Goal: Ask a question

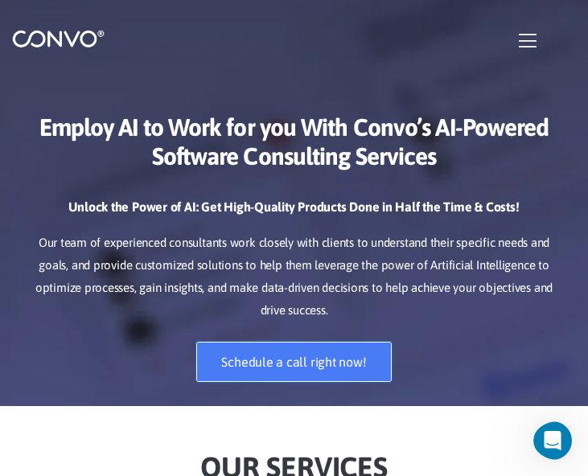
click at [276, 350] on link "Schedule a call right now!" at bounding box center [293, 362] width 195 height 40
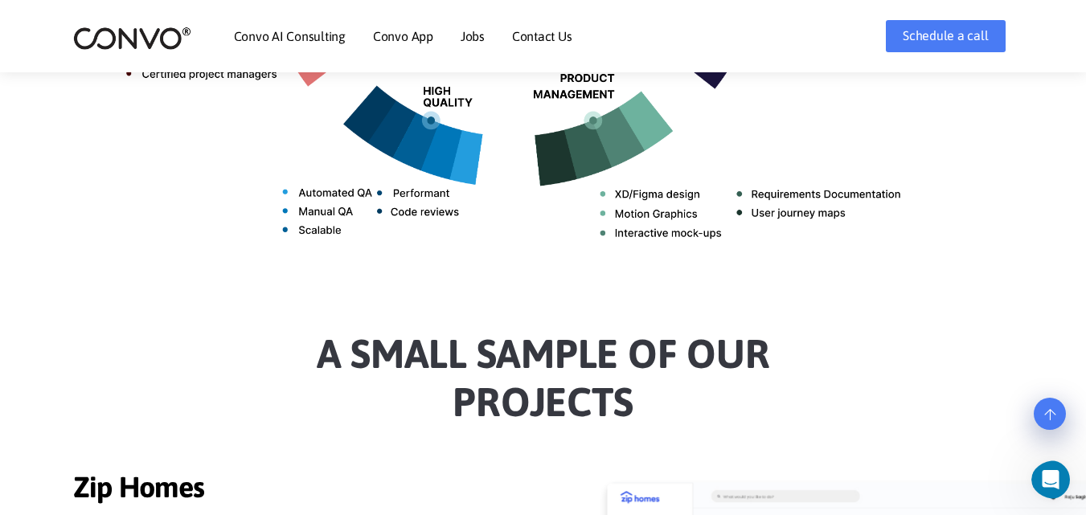
scroll to position [1784, 0]
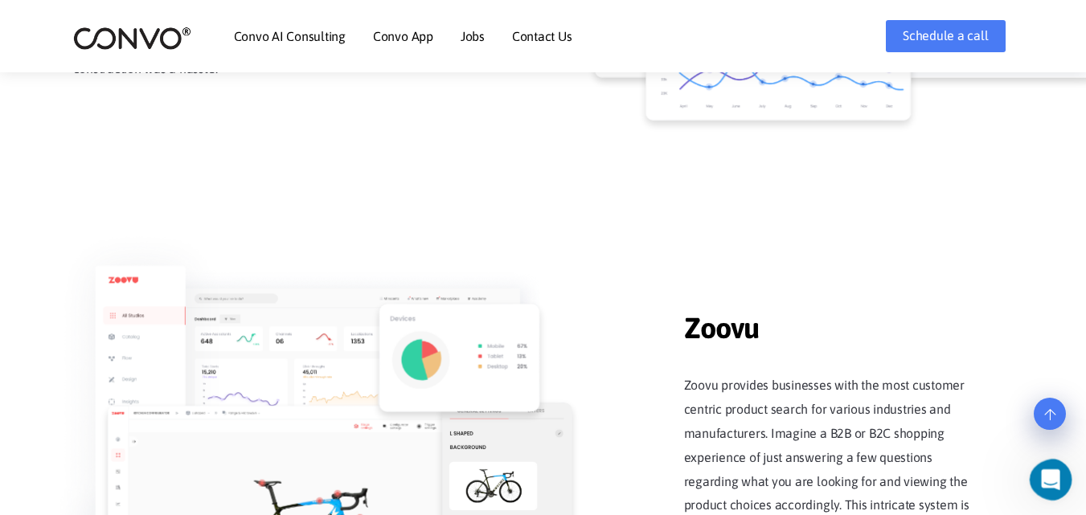
click at [587, 475] on icon "Open Intercom Messenger" at bounding box center [1048, 478] width 27 height 27
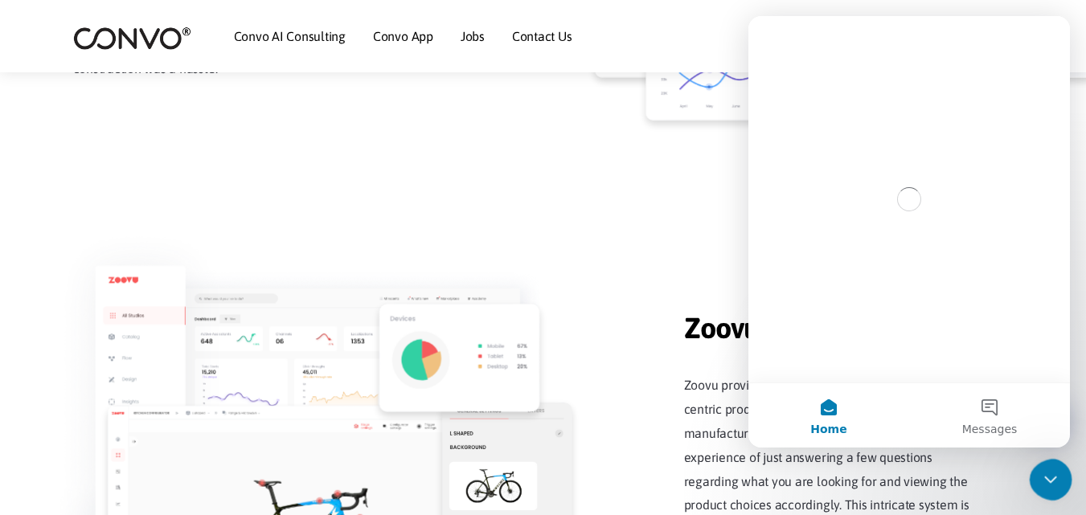
scroll to position [0, 0]
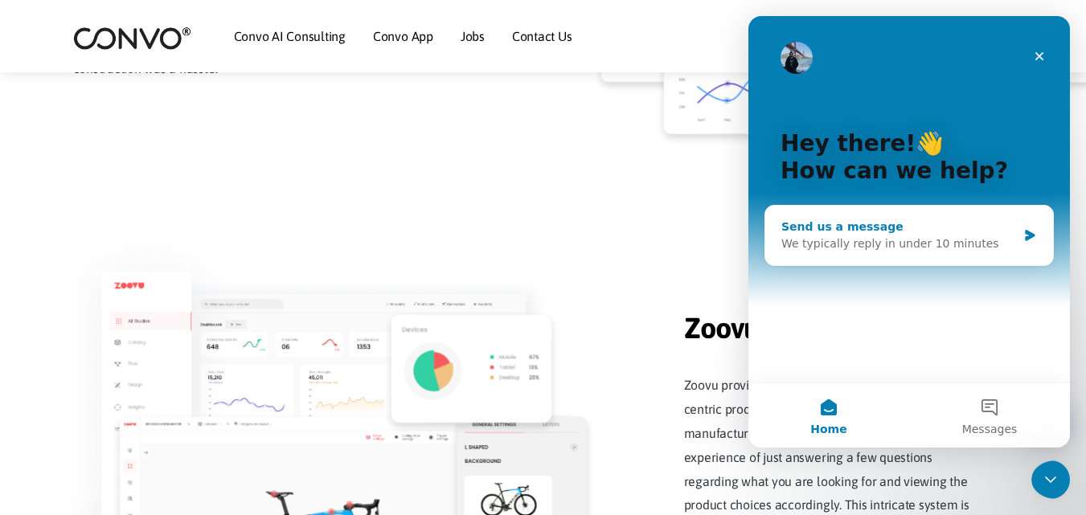
click at [587, 241] on div "We typically reply in under 10 minutes" at bounding box center [899, 244] width 236 height 17
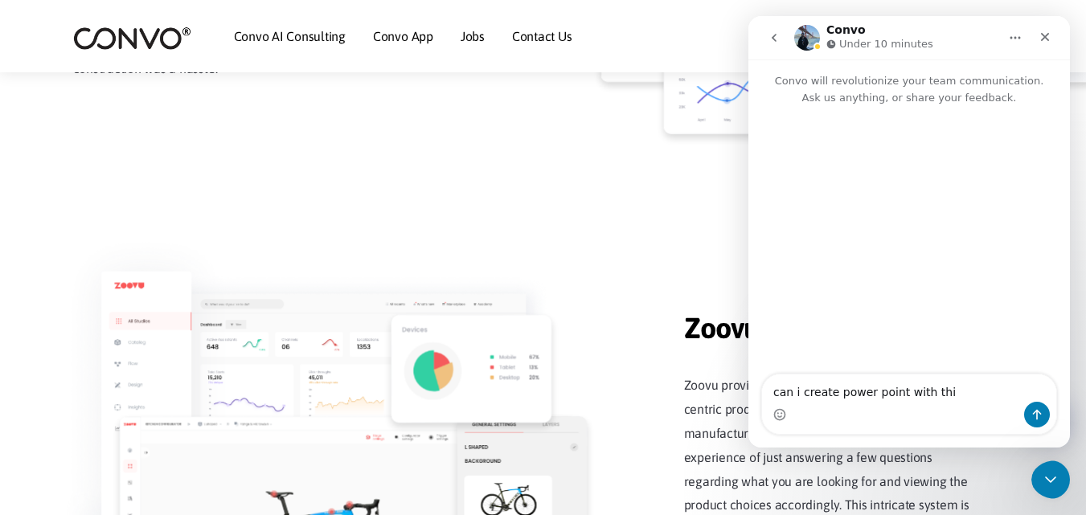
type textarea "can i create power point with this"
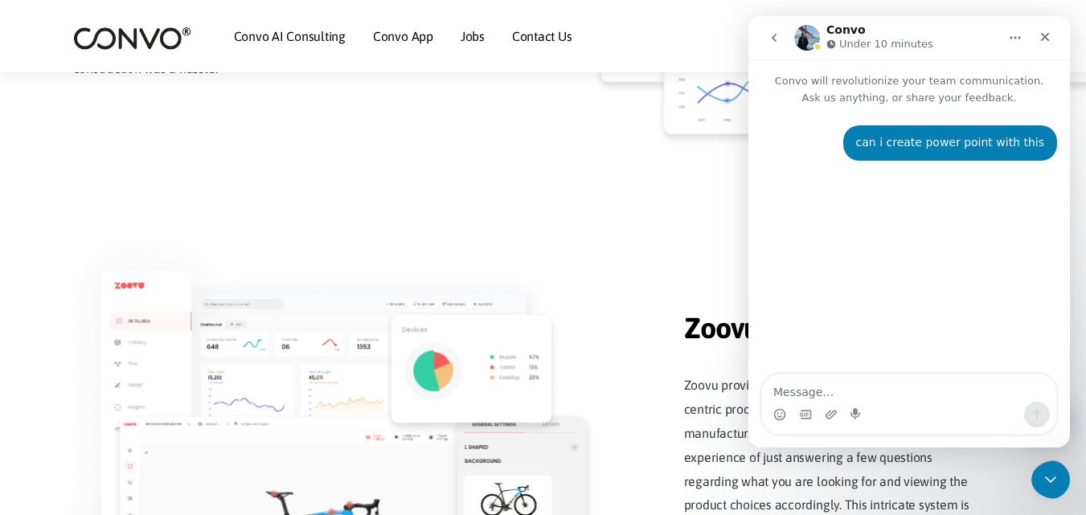
click at [587, 363] on div "can i create power point with this • Just now" at bounding box center [909, 248] width 322 height 284
click at [587, 392] on textarea "Message…" at bounding box center [909, 388] width 294 height 27
drag, startPoint x: 849, startPoint y: 391, endPoint x: 769, endPoint y: 390, distance: 79.6
click at [587, 390] on textarea "Message…" at bounding box center [909, 388] width 294 height 27
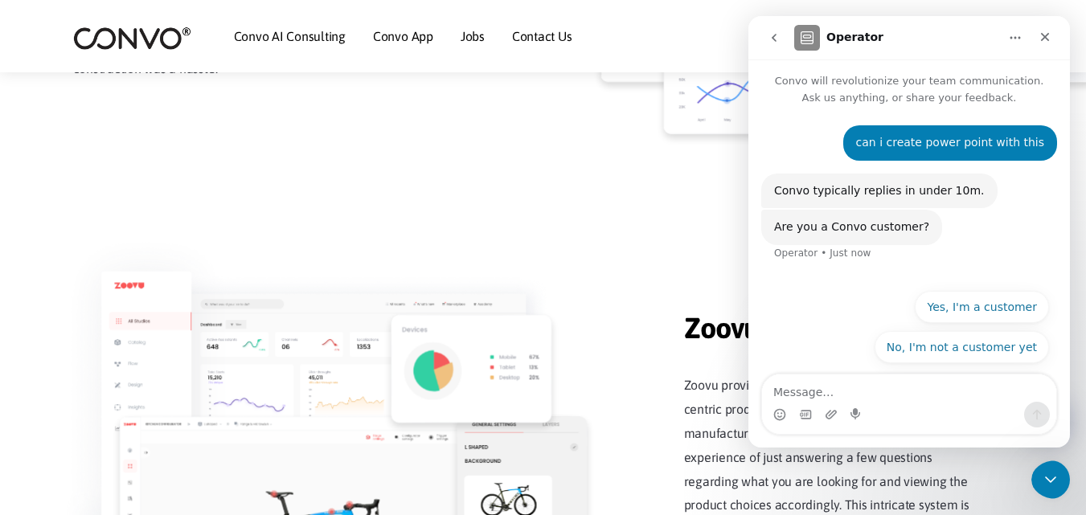
drag, startPoint x: 769, startPoint y: 390, endPoint x: 820, endPoint y: 380, distance: 51.5
click at [587, 380] on textarea "Message…" at bounding box center [909, 388] width 294 height 27
click at [587, 346] on button "No, I'm not a customer yet" at bounding box center [962, 347] width 174 height 32
